Goal: Transaction & Acquisition: Purchase product/service

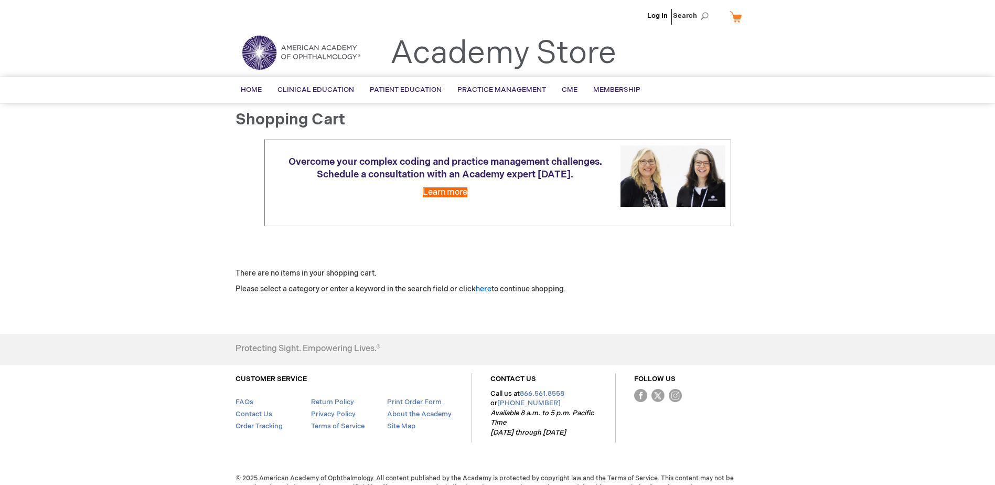
click at [733, 14] on link "My Cart" at bounding box center [739, 16] width 25 height 18
click at [739, 17] on link "My Cart" at bounding box center [739, 16] width 25 height 18
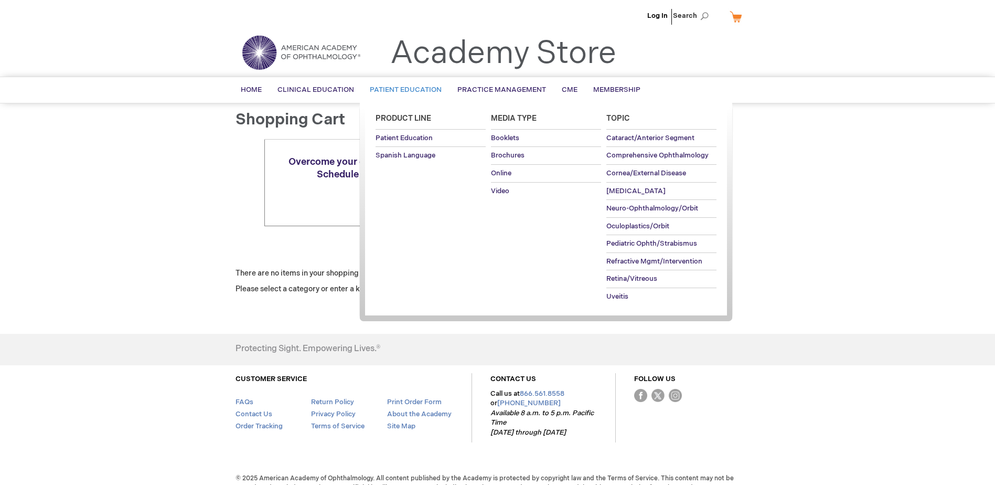
click at [395, 85] on link "Patient Education" at bounding box center [406, 90] width 88 height 26
click at [508, 158] on span "Brochures" at bounding box center [508, 155] width 34 height 8
click at [511, 154] on span "Brochures" at bounding box center [508, 155] width 34 height 8
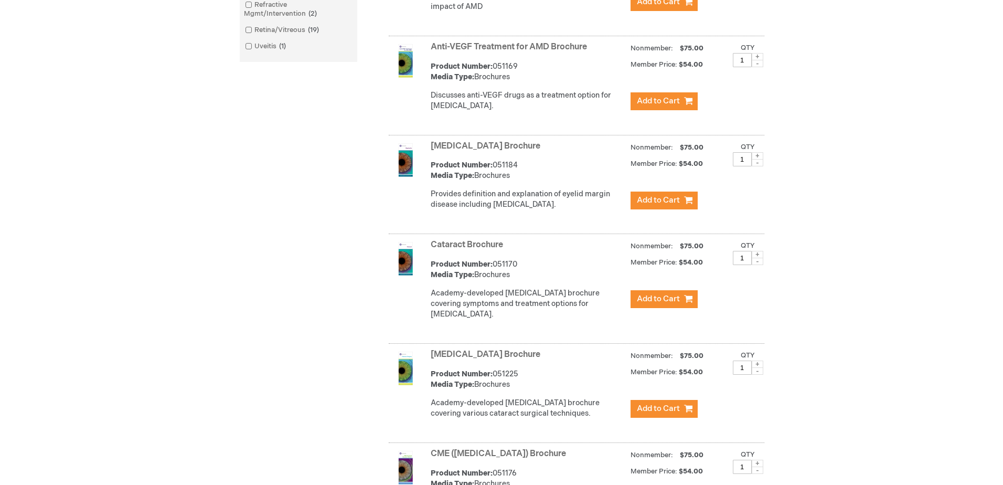
scroll to position [577, 0]
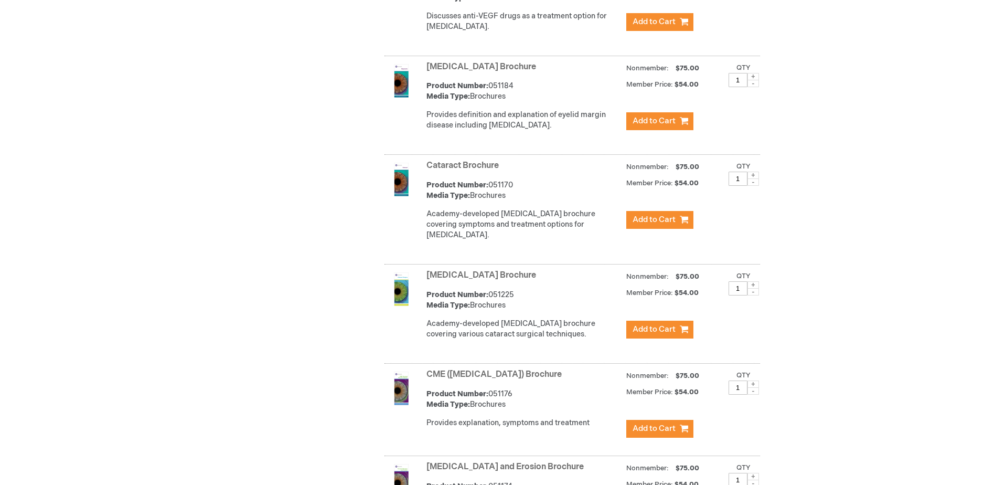
click at [754, 179] on span at bounding box center [753, 174] width 12 height 7
type input "3"
click at [638, 229] on button "Add to Cart" at bounding box center [659, 220] width 67 height 18
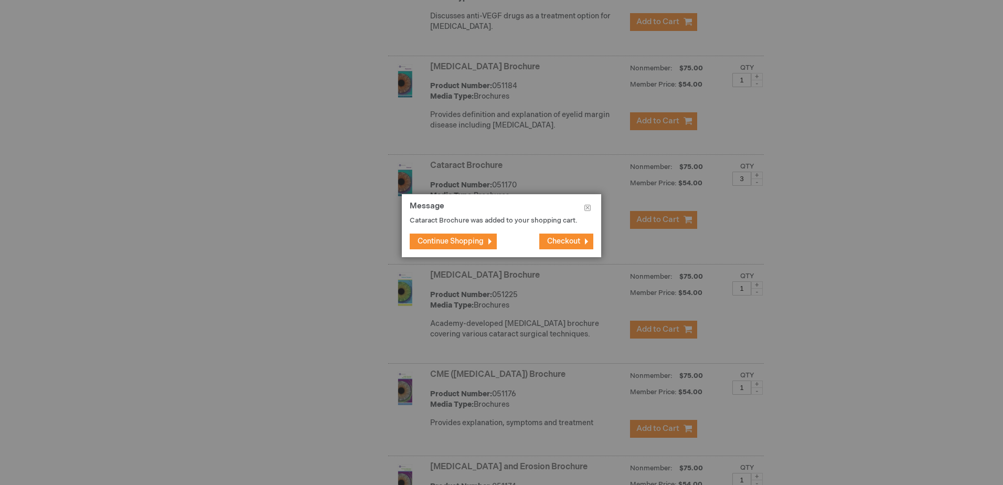
click at [556, 242] on span "Checkout" at bounding box center [563, 240] width 33 height 9
click at [572, 240] on span "Checkout" at bounding box center [563, 240] width 33 height 9
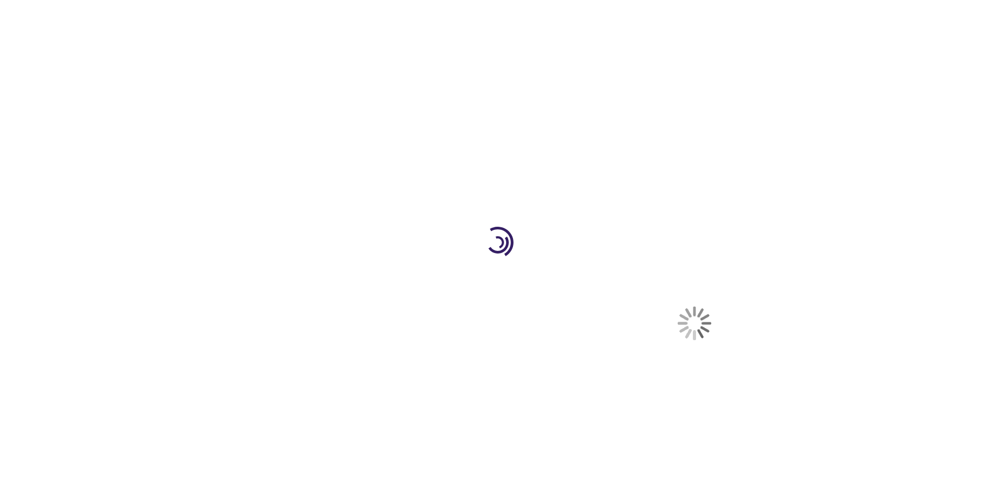
select select "US"
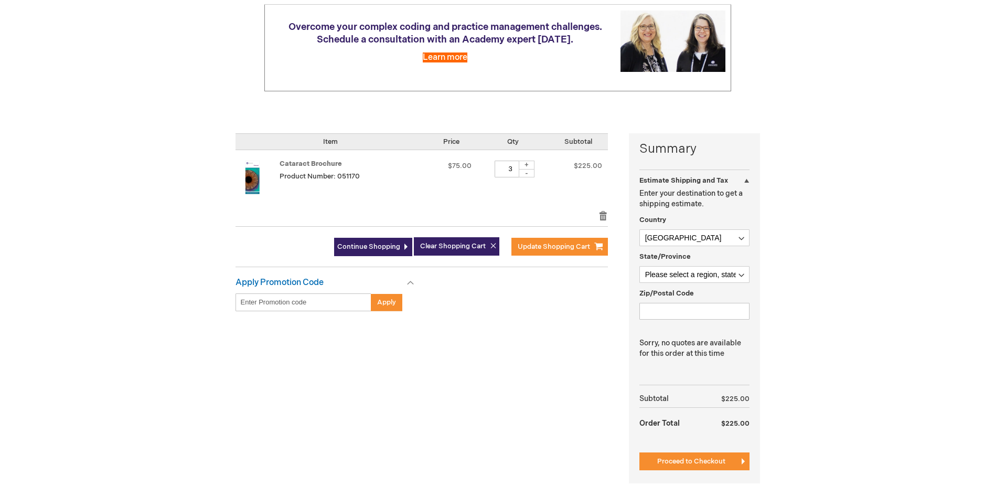
scroll to position [157, 0]
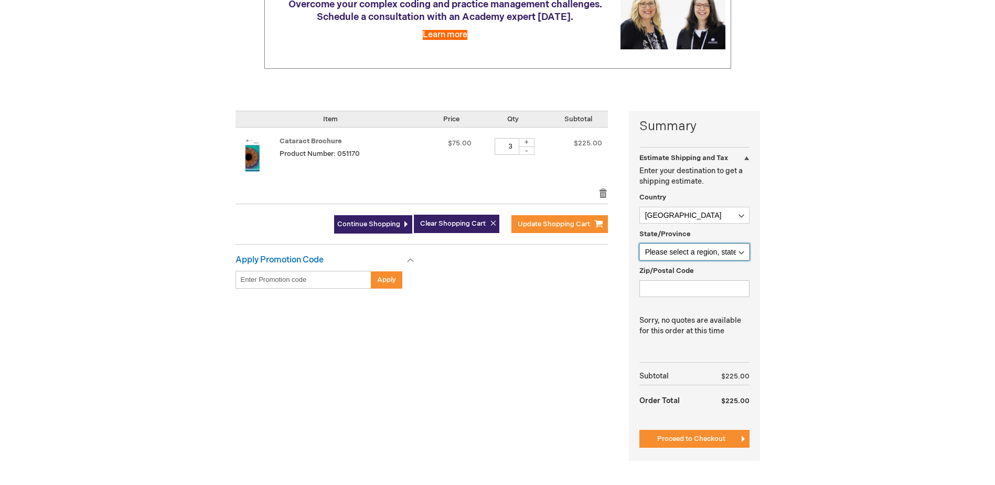
click at [684, 249] on select "Please select a region, state or province. [US_STATE] [US_STATE] [US_STATE] [US…" at bounding box center [694, 251] width 110 height 17
select select "23"
click at [639, 243] on select "Please select a region, state or province. [US_STATE] [US_STATE] [US_STATE] [US…" at bounding box center [694, 251] width 110 height 17
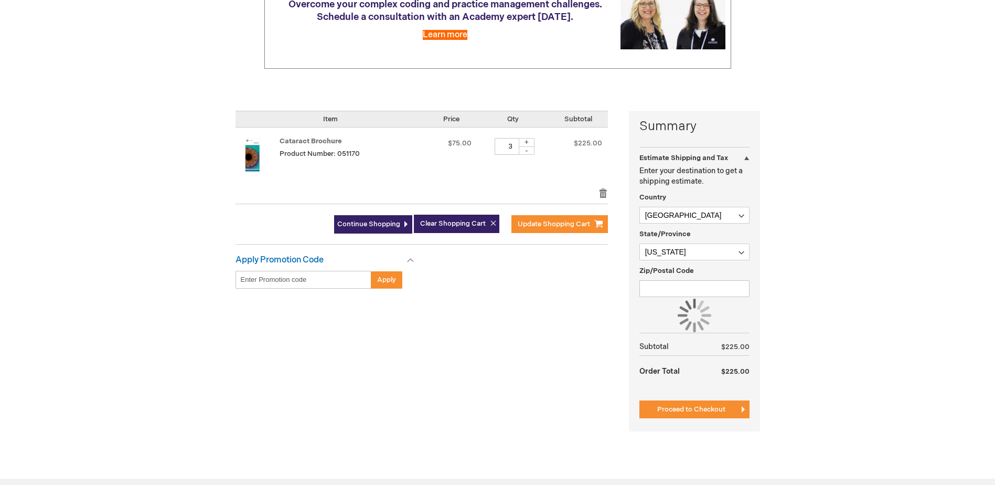
click at [684, 278] on div "Zip/Postal Code" at bounding box center [694, 280] width 110 height 31
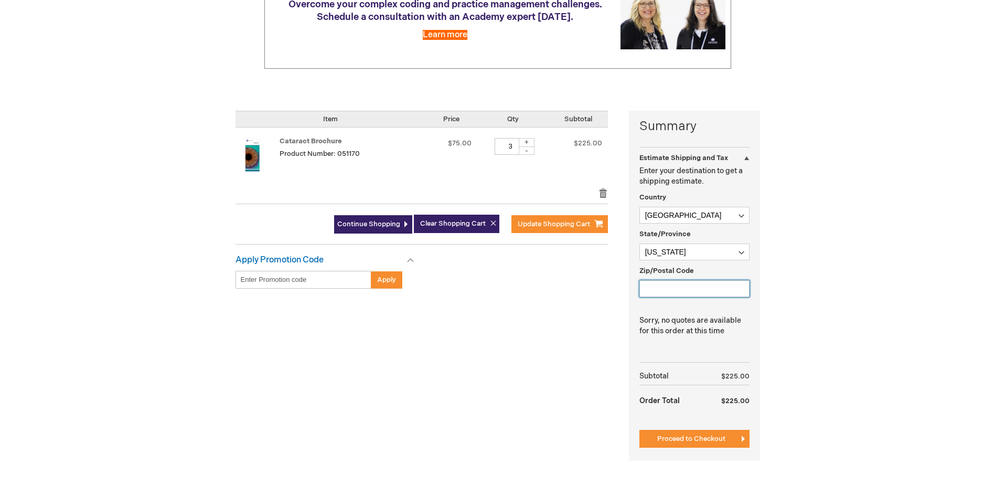
click at [682, 283] on input "Zip/Postal Code" at bounding box center [694, 288] width 110 height 17
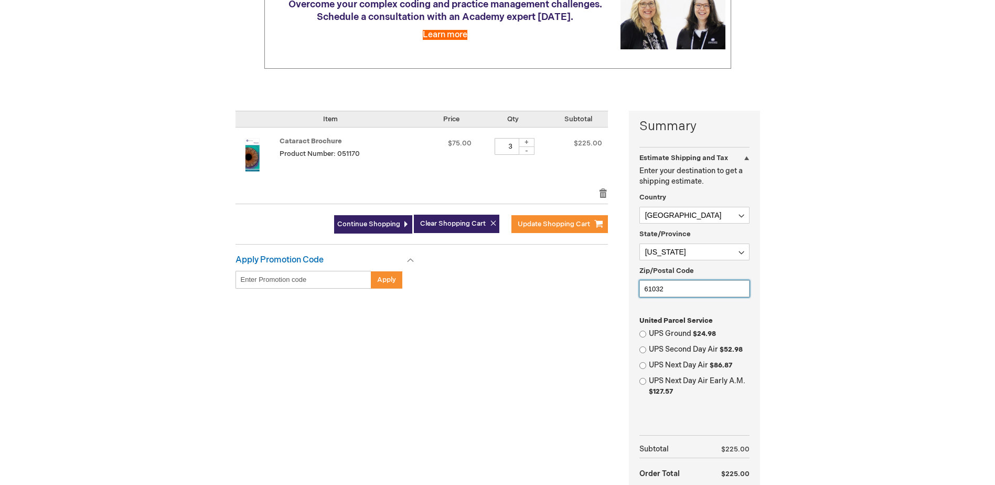
type input "61032"
click at [668, 332] on label "UPS Ground $24.98" at bounding box center [699, 333] width 101 height 10
click at [646, 332] on input "UPS Ground $24.98" at bounding box center [642, 333] width 7 height 7
radio input "true"
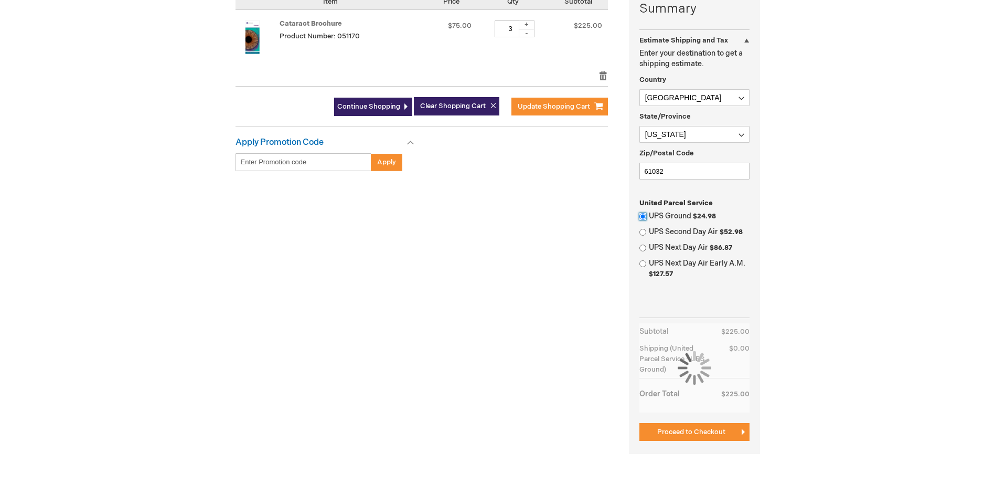
scroll to position [367, 0]
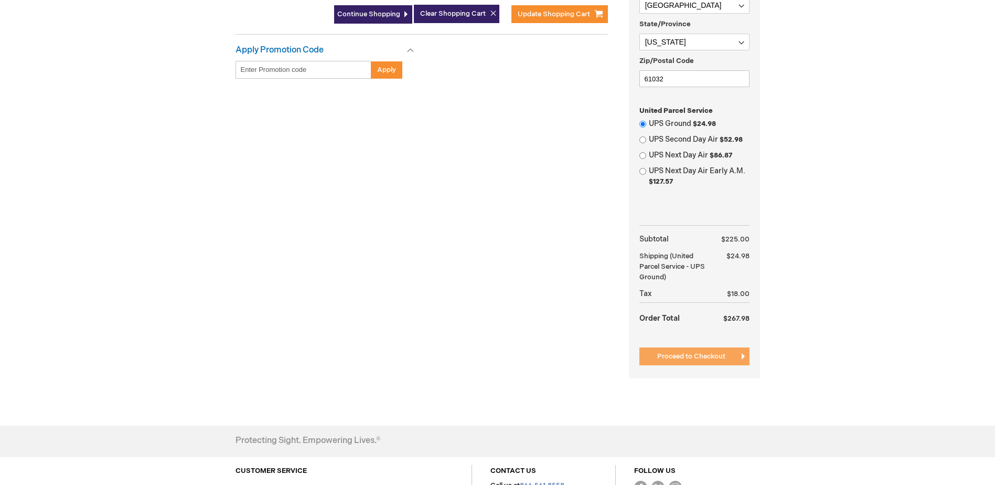
click at [699, 353] on span "Proceed to Checkout" at bounding box center [691, 356] width 68 height 8
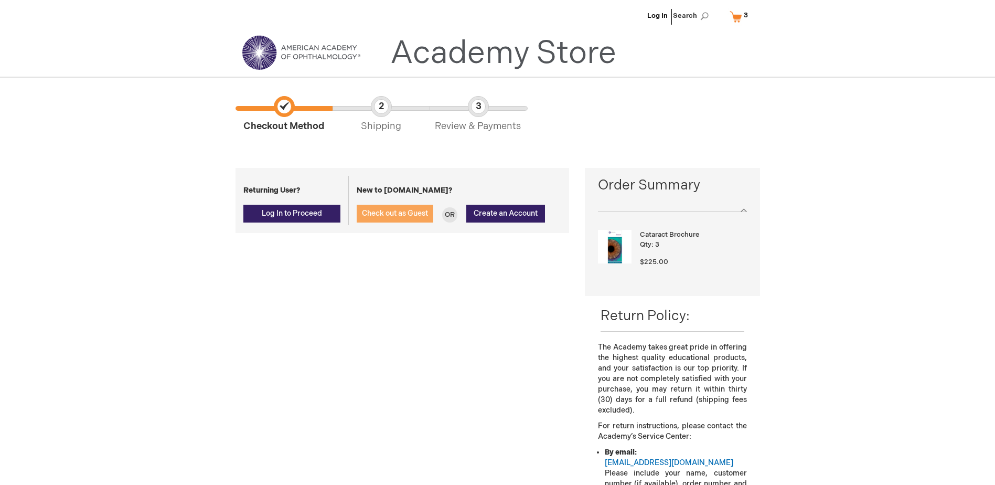
click at [382, 213] on span "Check out as Guest" at bounding box center [395, 213] width 66 height 9
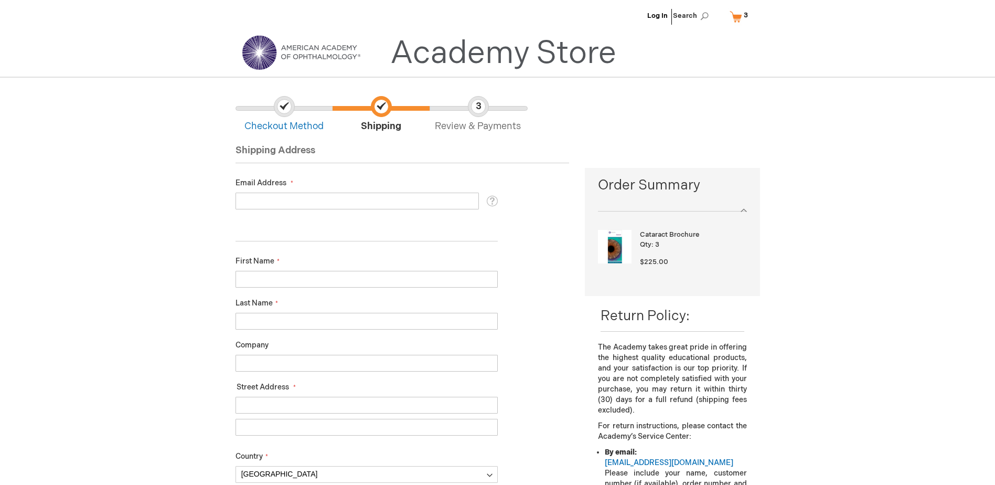
click at [251, 201] on input "Email Address" at bounding box center [356, 200] width 243 height 17
type input "mmoore@fhn.org"
click button "Login" at bounding box center [0, 0] width 0 height 0
